Goal: Ask a question: Seek information or help from site administrators or community

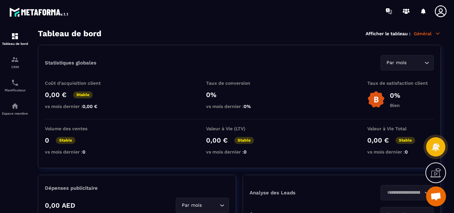
click at [0, 0] on img at bounding box center [0, 0] width 0 height 0
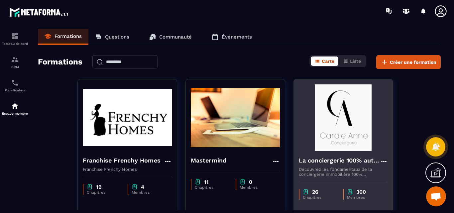
click at [344, 129] on img at bounding box center [343, 117] width 89 height 66
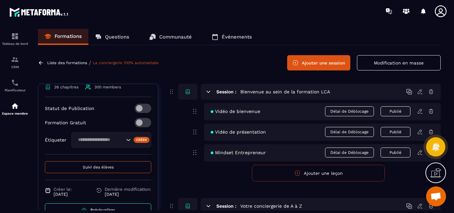
scroll to position [233, 0]
click at [94, 169] on span "Suivi des élèves" at bounding box center [98, 166] width 31 height 5
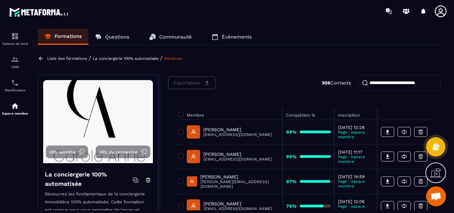
click at [114, 37] on p "Questions" at bounding box center [117, 37] width 24 height 6
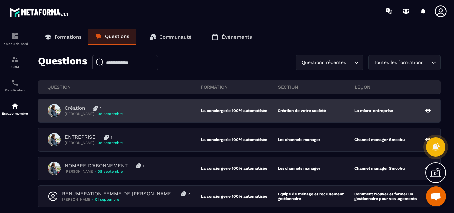
click at [71, 107] on p "Création" at bounding box center [75, 108] width 20 height 6
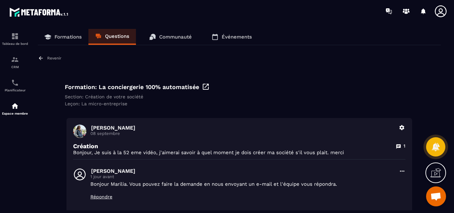
click at [55, 57] on p "Revenir" at bounding box center [54, 58] width 14 height 5
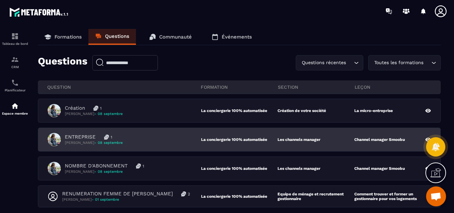
click at [75, 137] on p "ENTREPRISE" at bounding box center [80, 137] width 31 height 6
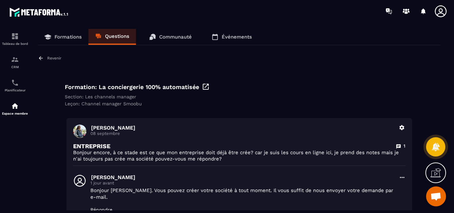
click at [56, 58] on p "Revenir" at bounding box center [54, 58] width 14 height 5
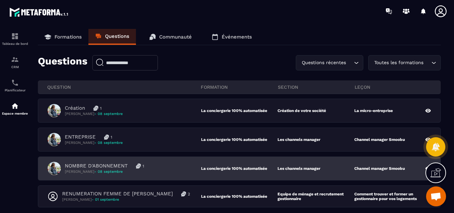
click at [105, 165] on p "NOMBRE D'ABONNEMENT" at bounding box center [96, 166] width 63 height 6
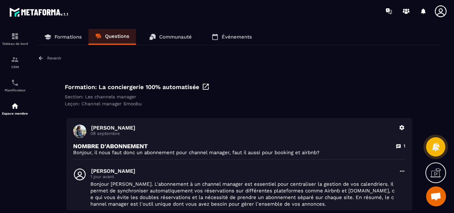
click at [55, 60] on div "Revenir" at bounding box center [50, 58] width 24 height 6
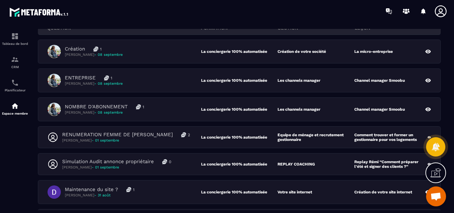
scroll to position [66, 0]
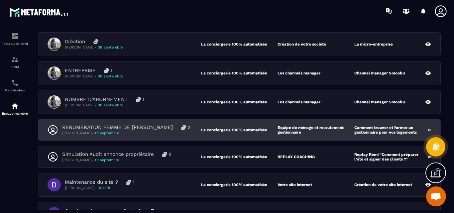
click at [119, 129] on p "RENUMERATION FEMME DE [PERSON_NAME]" at bounding box center [117, 127] width 111 height 6
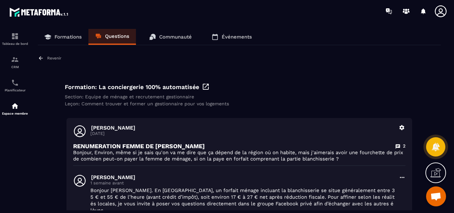
click at [52, 57] on p "Revenir" at bounding box center [54, 58] width 14 height 5
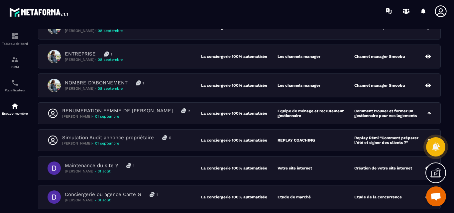
scroll to position [100, 0]
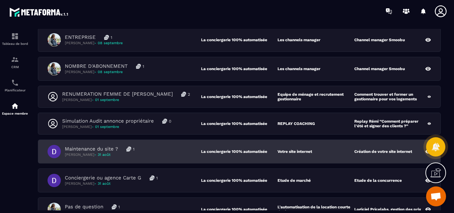
click at [98, 146] on p "Maintenance du site ?" at bounding box center [91, 149] width 53 height 6
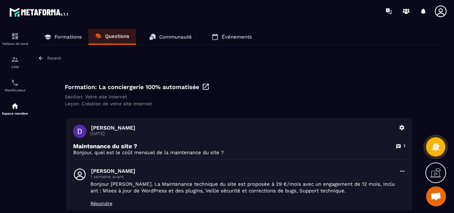
click at [50, 59] on p "Revenir" at bounding box center [54, 58] width 14 height 5
